Goal: Information Seeking & Learning: Compare options

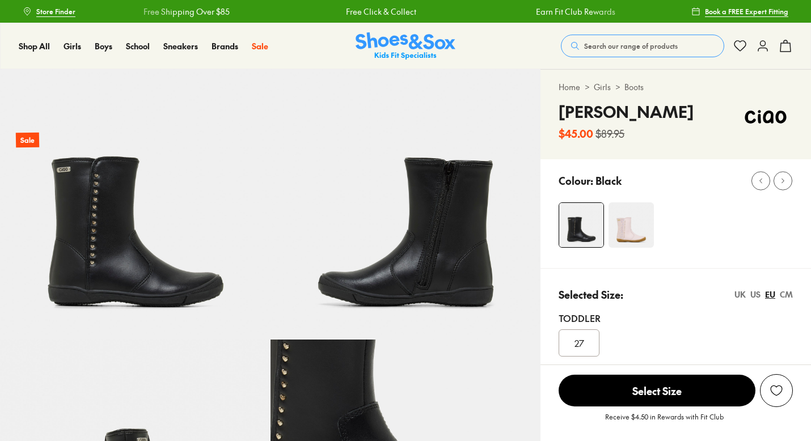
click at [584, 432] on span "33" at bounding box center [579, 439] width 9 height 14
click at [600, 426] on div "33" at bounding box center [579, 439] width 41 height 27
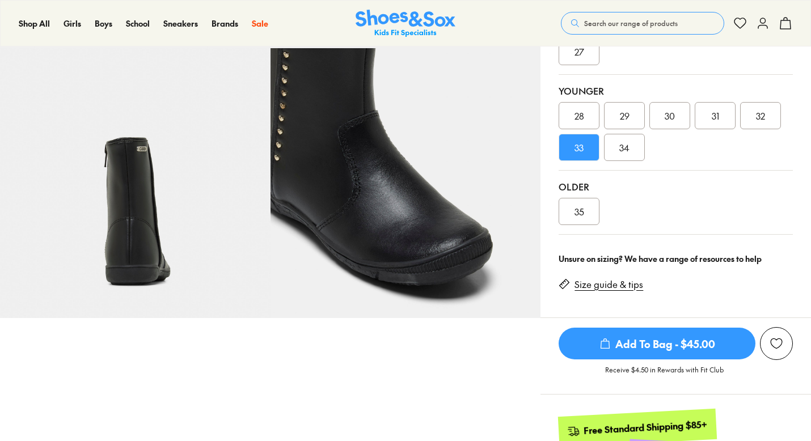
scroll to position [292, 0]
select select "*"
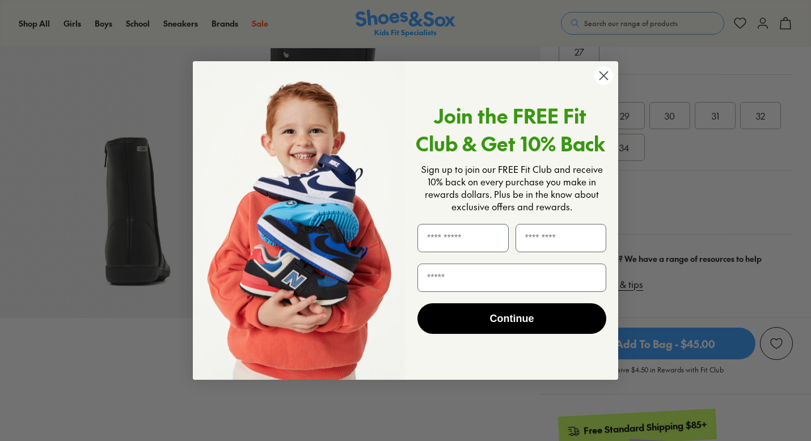
scroll to position [0, 0]
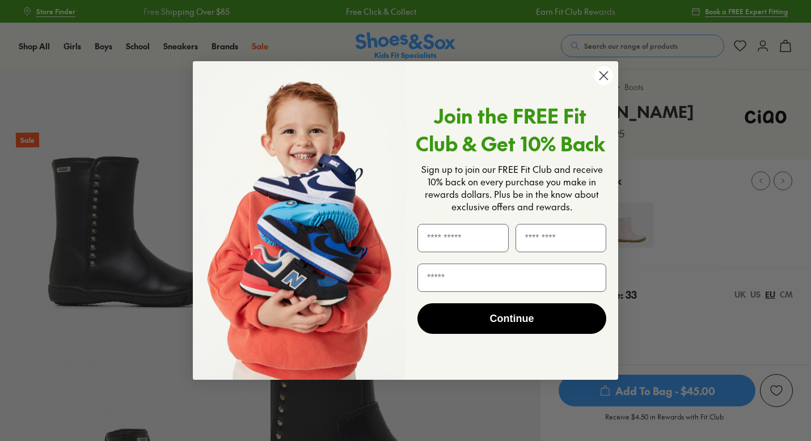
click at [600, 73] on circle "Close dialog" at bounding box center [604, 75] width 19 height 19
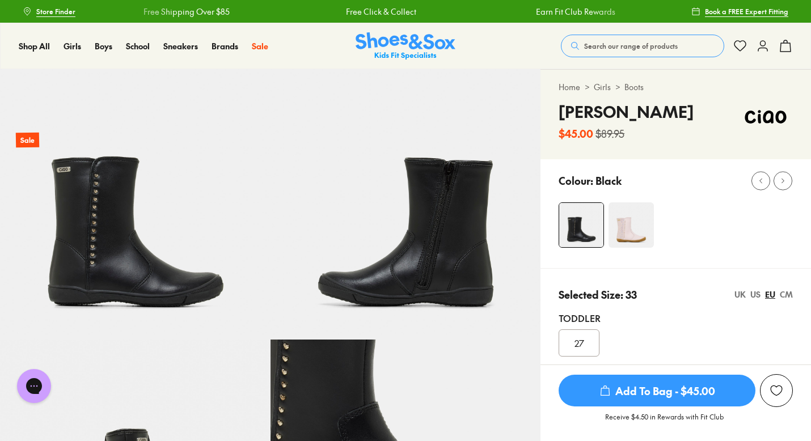
click at [628, 248] on img at bounding box center [631, 225] width 45 height 45
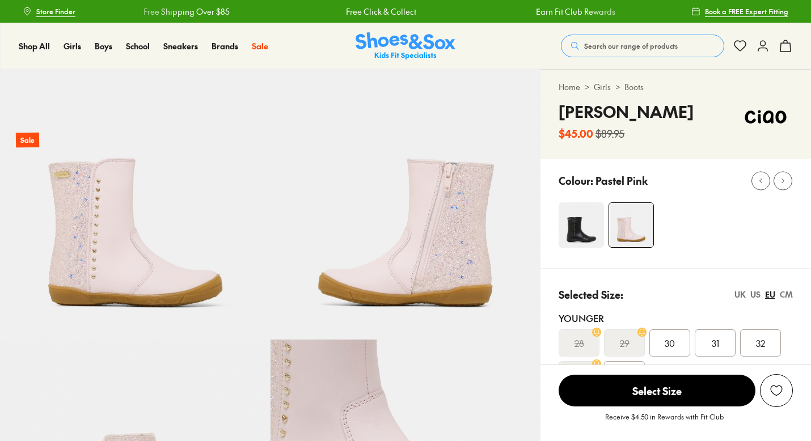
select select "*"
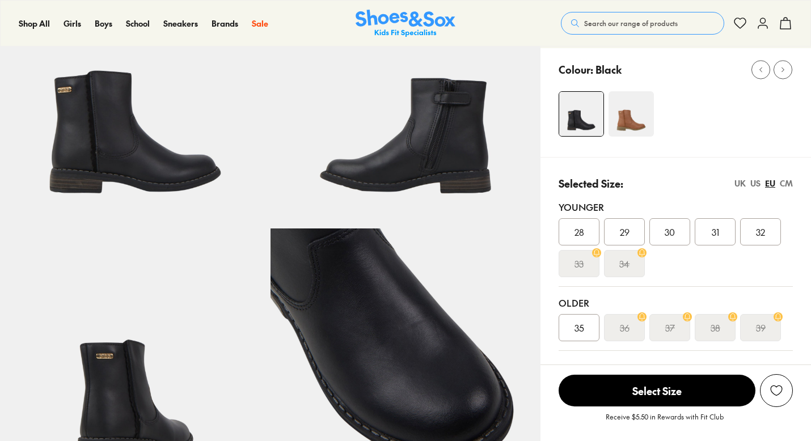
select select "*"
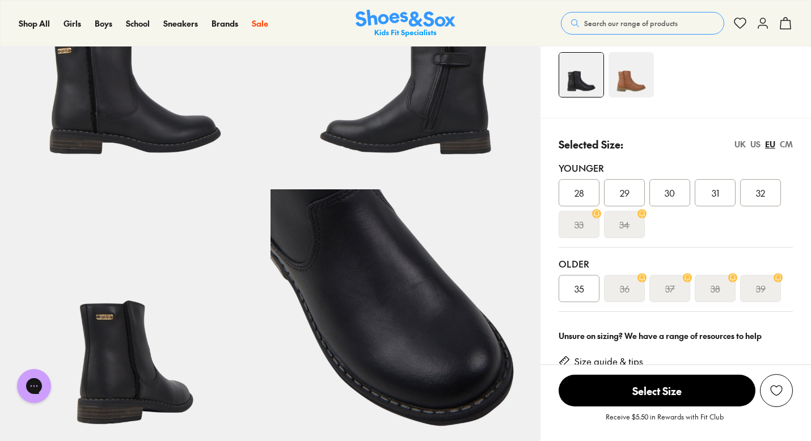
scroll to position [137, 0]
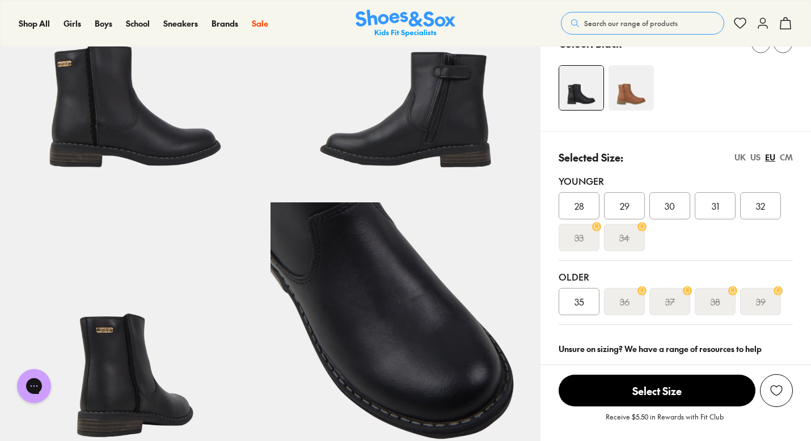
click at [654, 111] on img at bounding box center [631, 87] width 45 height 45
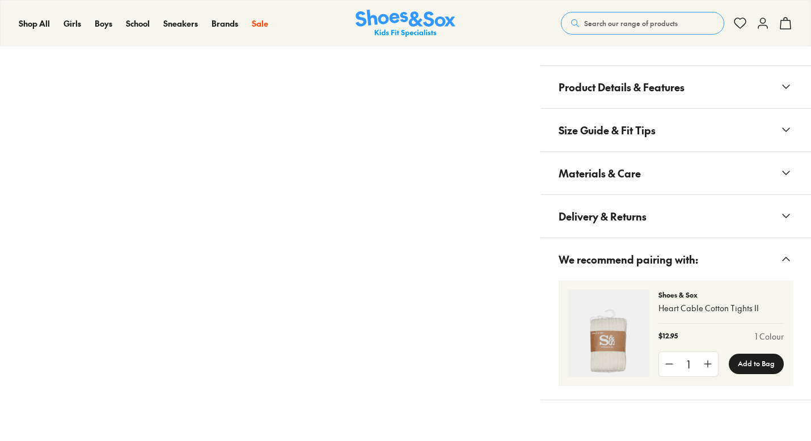
scroll to position [794, 0]
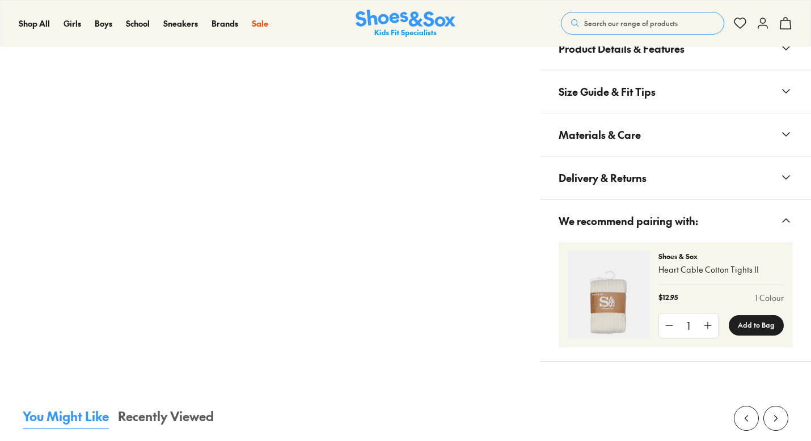
select select "*"
click at [783, 50] on use at bounding box center [786, 48] width 7 height 3
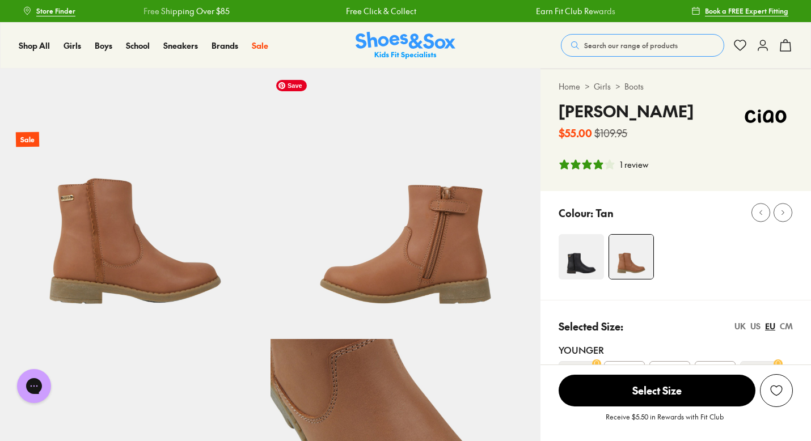
scroll to position [0, 0]
